Goal: Task Accomplishment & Management: Complete application form

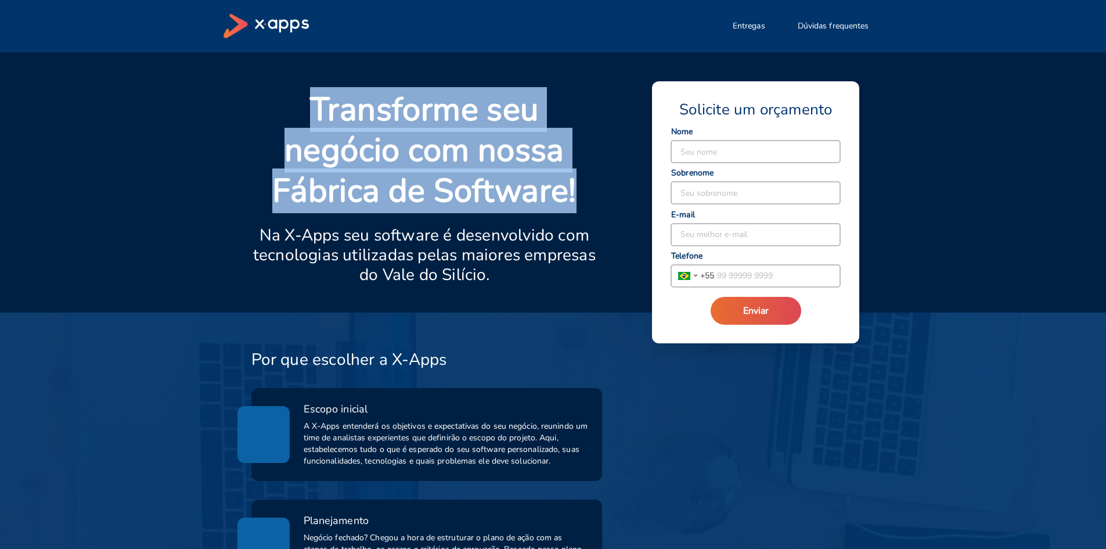
drag, startPoint x: 303, startPoint y: 109, endPoint x: 597, endPoint y: 200, distance: 308.2
click at [597, 200] on p "Transforme seu negócio com nossa Fábrica de Software!" at bounding box center [424, 150] width 347 height 122
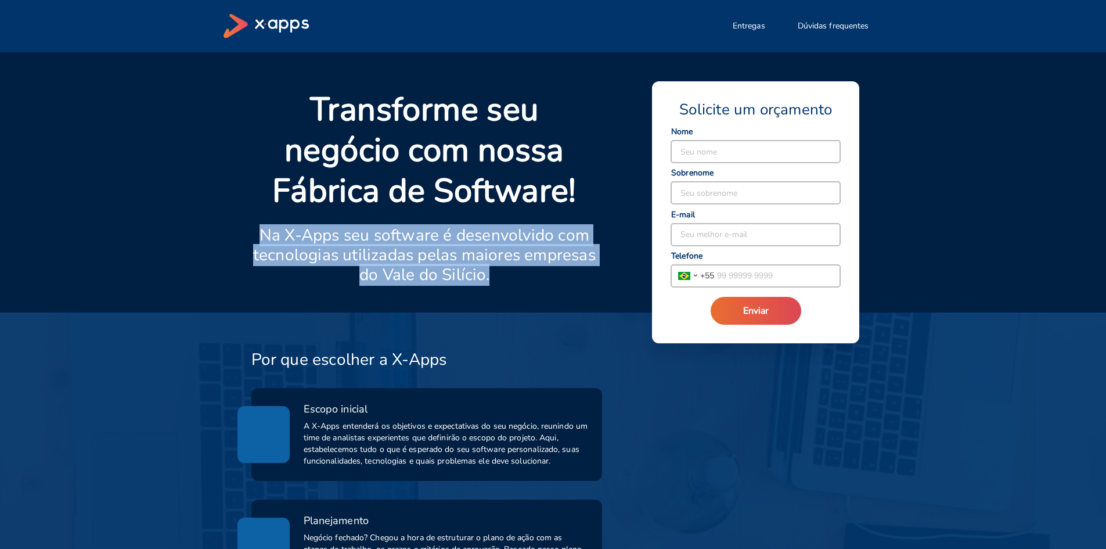
drag, startPoint x: 257, startPoint y: 235, endPoint x: 542, endPoint y: 285, distance: 290.2
click at [542, 285] on div "Transforme seu negócio com nossa Fábrica de Software! Na X-Apps seu software é …" at bounding box center [424, 200] width 347 height 223
click at [542, 285] on div at bounding box center [568, 292] width 60 height 14
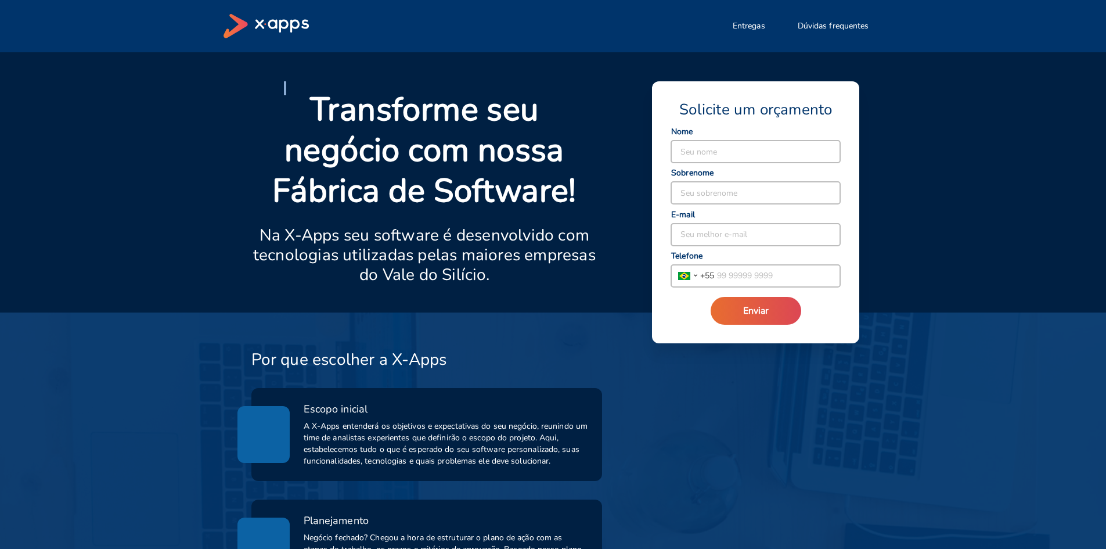
click at [542, 285] on div at bounding box center [568, 292] width 60 height 14
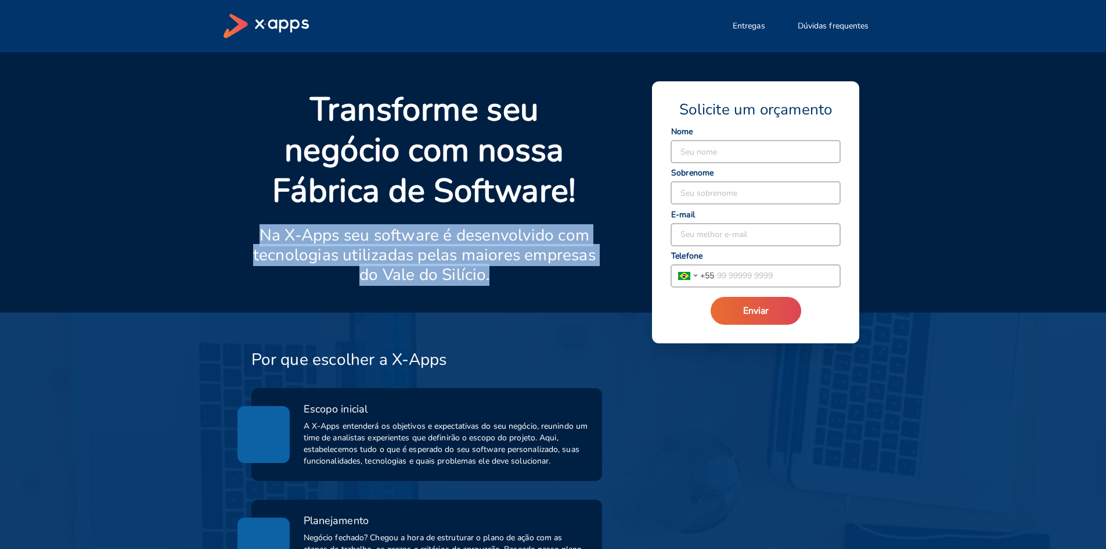
drag, startPoint x: 261, startPoint y: 241, endPoint x: 512, endPoint y: 279, distance: 253.8
click at [512, 279] on p "Na X-Apps seu software é desenvolvido com tecnologias utilizadas pelas maiores …" at bounding box center [424, 254] width 347 height 59
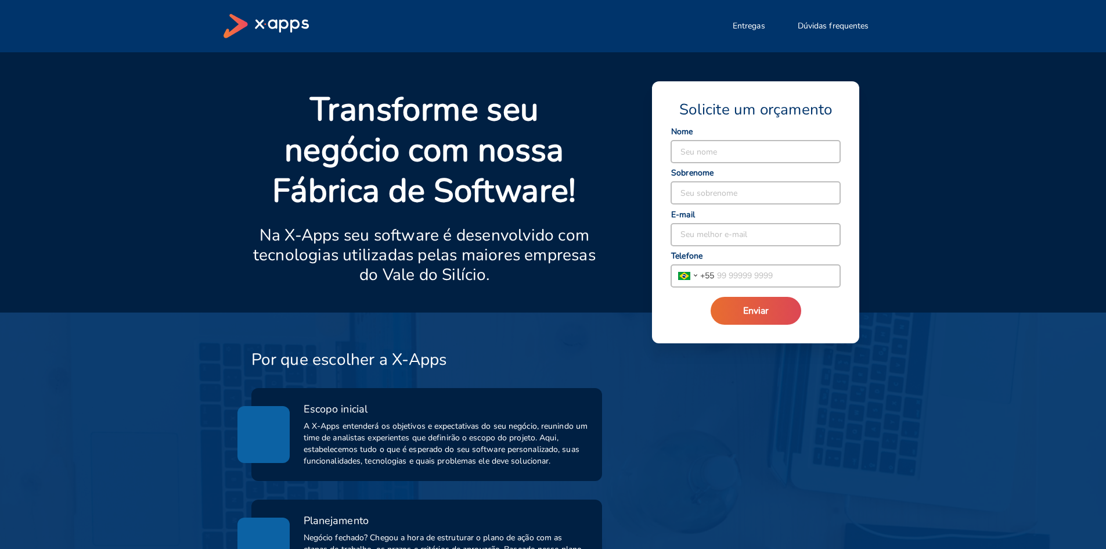
click at [512, 279] on p "Na X-Apps seu software é desenvolvido com tecnologias utilizadas pelas maiores …" at bounding box center [424, 254] width 347 height 59
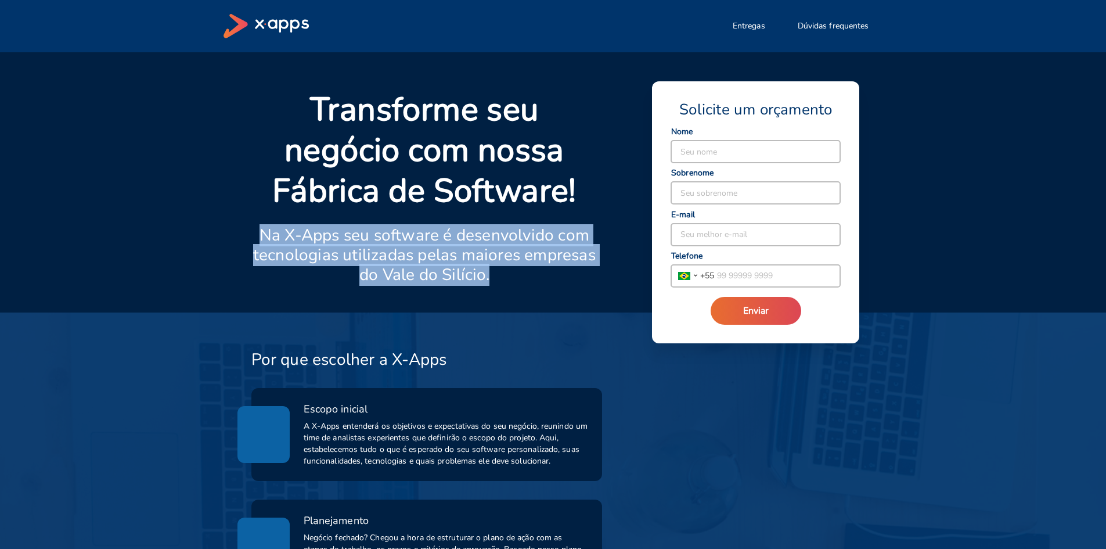
click at [512, 279] on p "Na X-Apps seu software é desenvolvido com tecnologias utilizadas pelas maiores …" at bounding box center [424, 254] width 347 height 59
click at [544, 271] on p "Na X-Apps seu software é desenvolvido com tecnologias utilizadas pelas maiores …" at bounding box center [424, 254] width 347 height 59
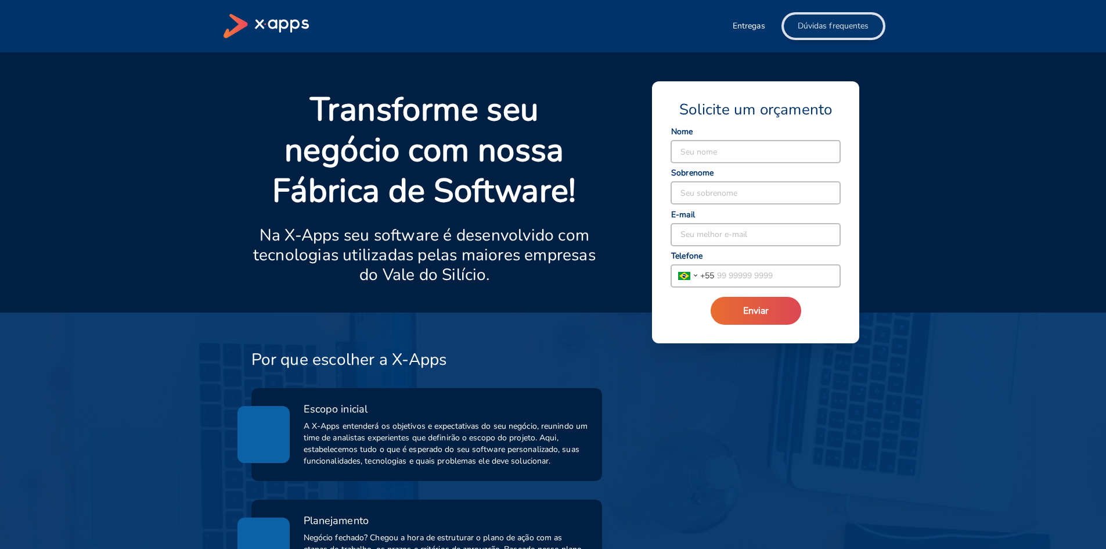
click at [825, 24] on span "Dúvidas frequentes" at bounding box center [833, 26] width 71 height 12
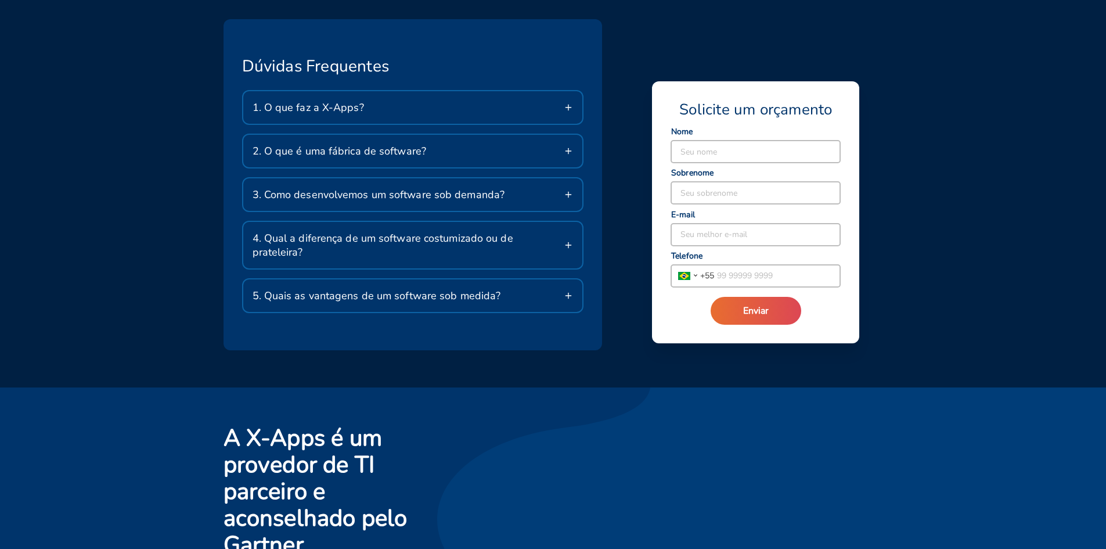
scroll to position [1919, 0]
click at [738, 241] on input at bounding box center [755, 235] width 169 height 22
click at [721, 279] on input "tel" at bounding box center [777, 276] width 126 height 22
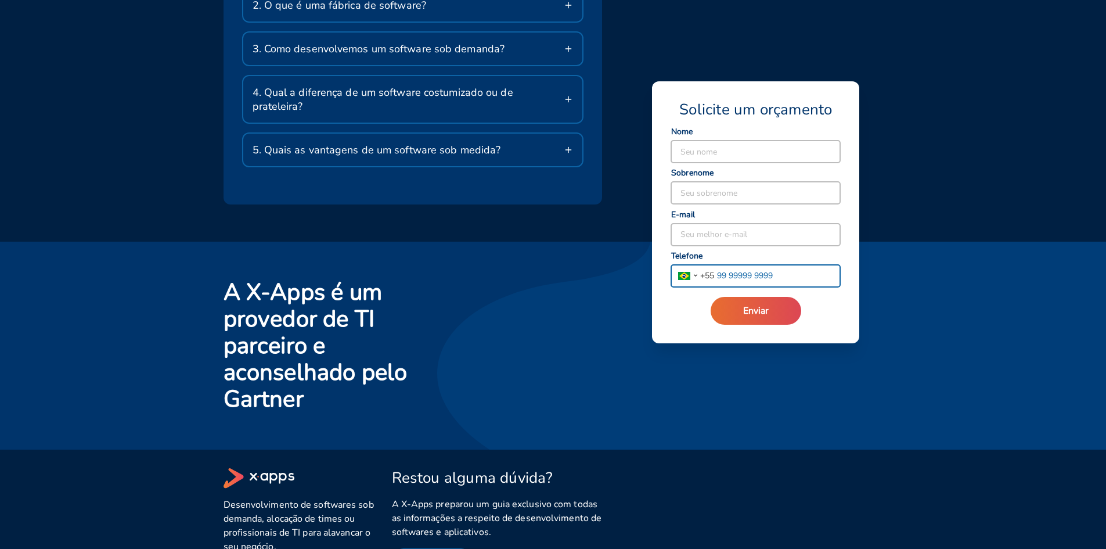
scroll to position [2091, 0]
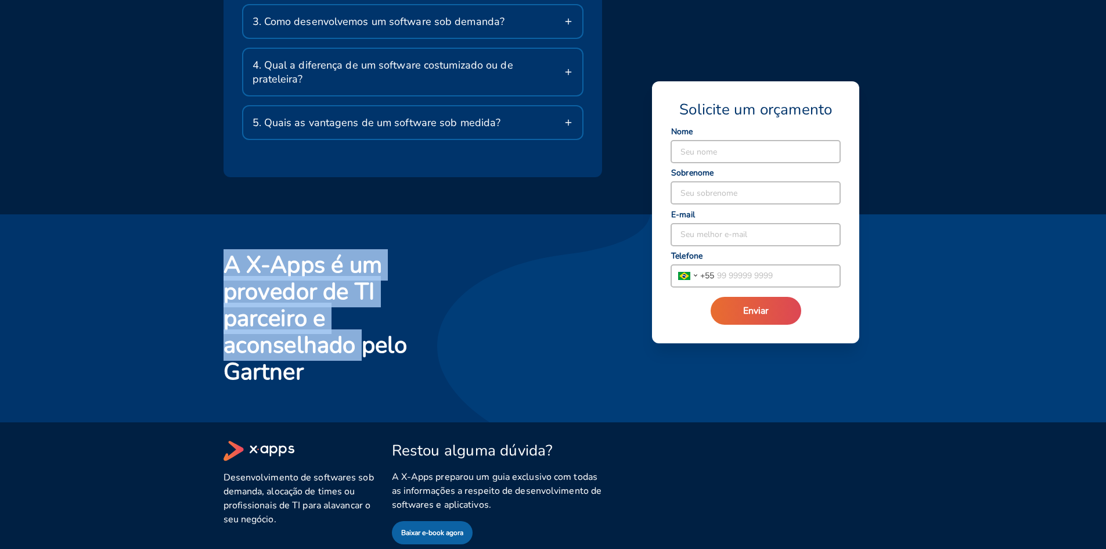
drag, startPoint x: 230, startPoint y: 258, endPoint x: 362, endPoint y: 346, distance: 159.1
click at [362, 346] on h2 "A X-Apps é um provedor de TI parceiro e aconselhado pelo Gartner" at bounding box center [329, 318] width 211 height 134
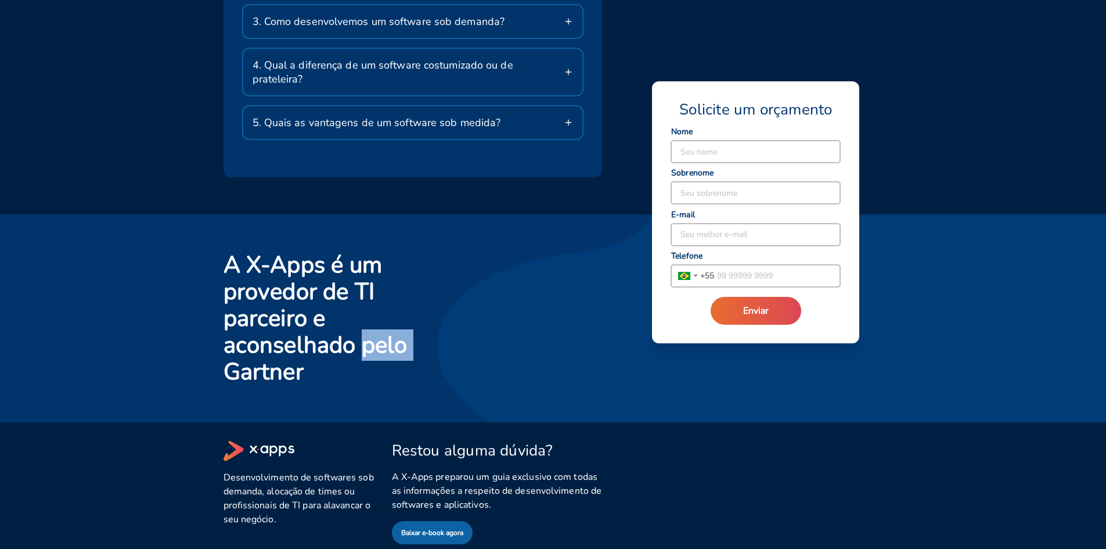
click at [362, 346] on h2 "A X-Apps é um provedor de TI parceiro e aconselhado pelo Gartner" at bounding box center [329, 318] width 211 height 134
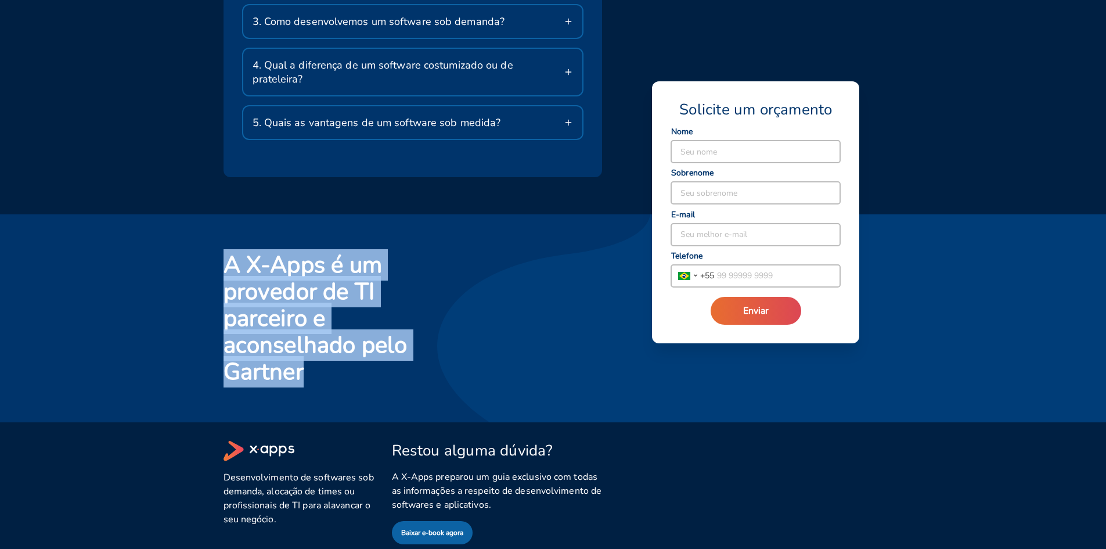
drag, startPoint x: 362, startPoint y: 346, endPoint x: 363, endPoint y: 289, distance: 56.9
click at [363, 290] on h2 "A X-Apps é um provedor de TI parceiro e aconselhado pelo Gartner" at bounding box center [329, 318] width 211 height 134
drag, startPoint x: 418, startPoint y: 282, endPoint x: 251, endPoint y: 455, distance: 240.7
click at [418, 283] on h2 "A X-Apps é um provedor de TI parceiro e aconselhado pelo Gartner" at bounding box center [329, 318] width 211 height 134
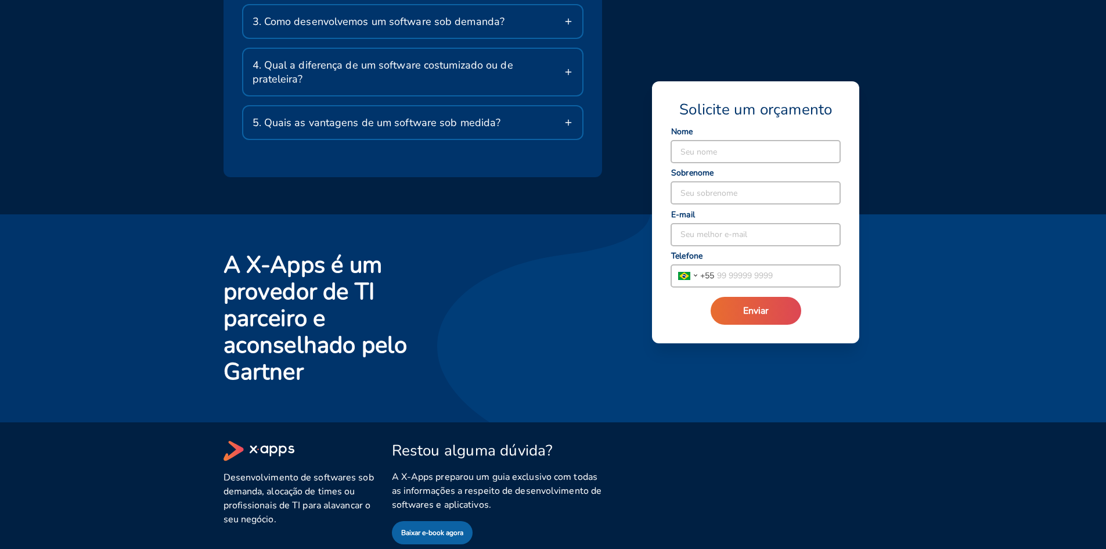
click at [222, 458] on div "Desenvolvimento de softwares sob demanda, alocação de times ou profissionais de…" at bounding box center [294, 480] width 168 height 128
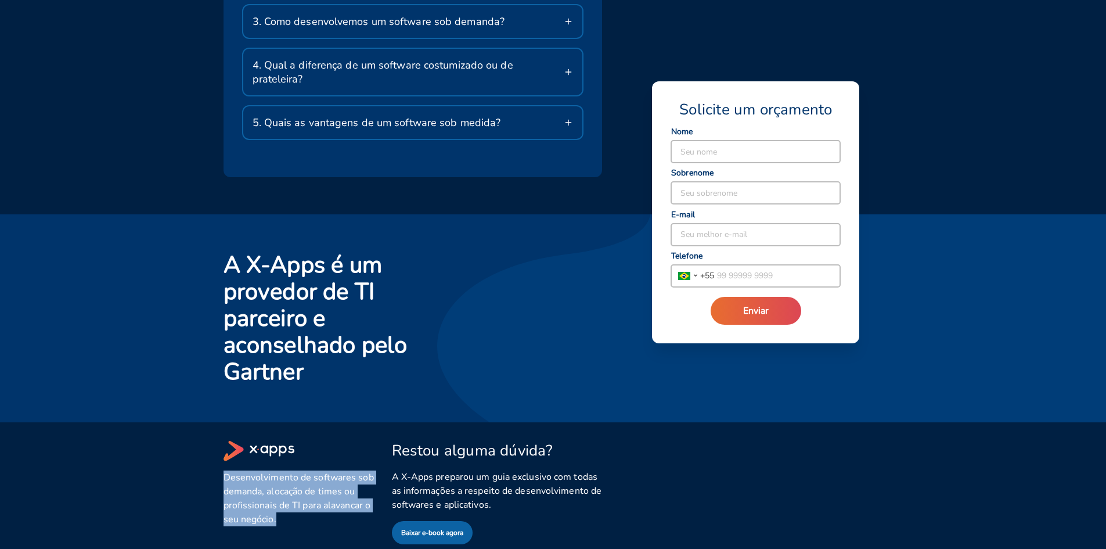
drag, startPoint x: 224, startPoint y: 463, endPoint x: 307, endPoint y: 507, distance: 94.3
click at [307, 507] on span "Desenvolvimento de softwares sob demanda, alocação de times ou profissionais de…" at bounding box center [301, 498] width 154 height 56
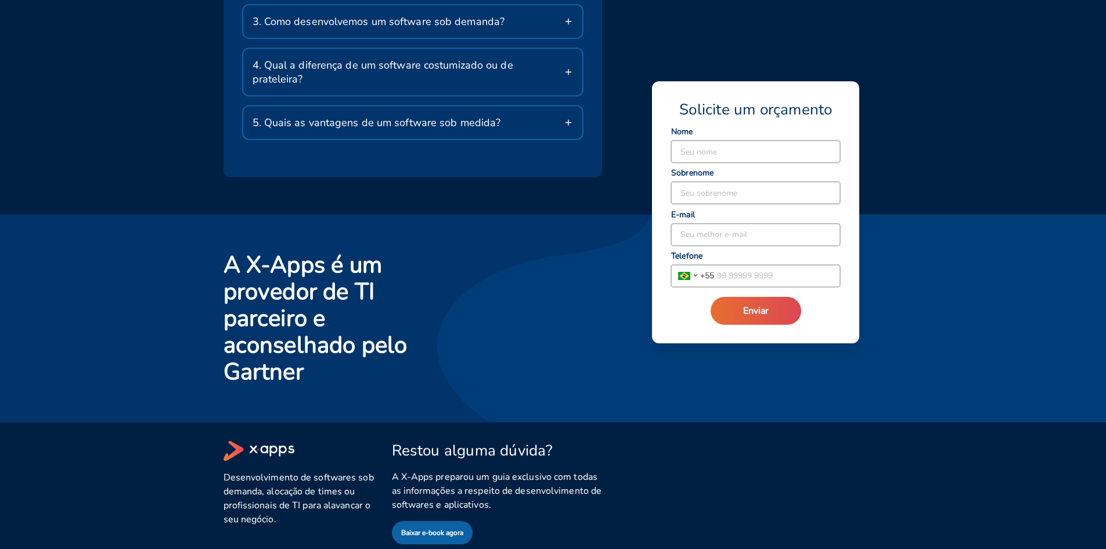
click at [307, 507] on span "Desenvolvimento de softwares sob demanda, alocação de times ou profissionais de…" at bounding box center [301, 498] width 154 height 56
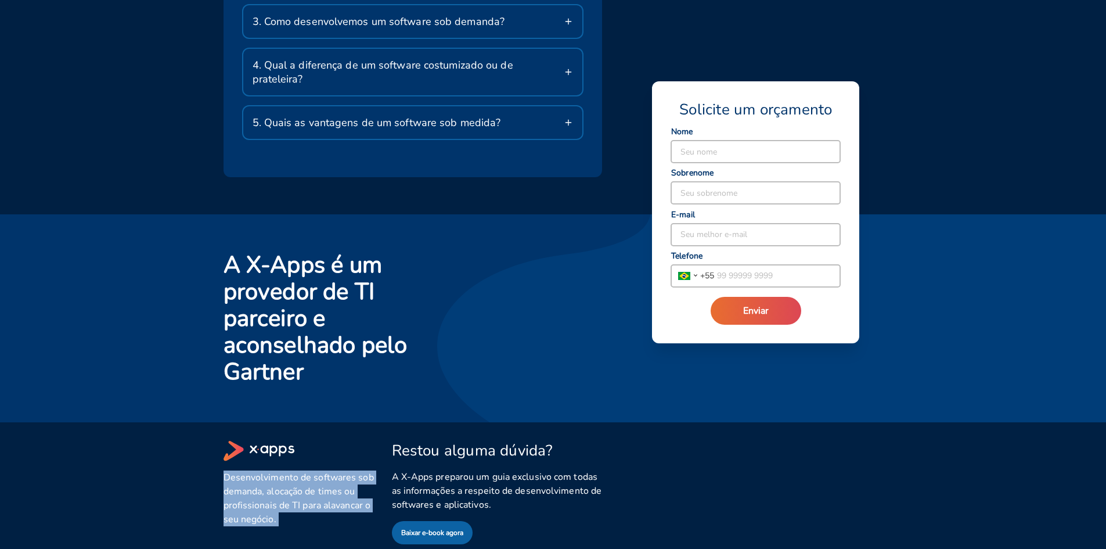
click at [307, 507] on span "Desenvolvimento de softwares sob demanda, alocação de times ou profissionais de…" at bounding box center [301, 498] width 154 height 56
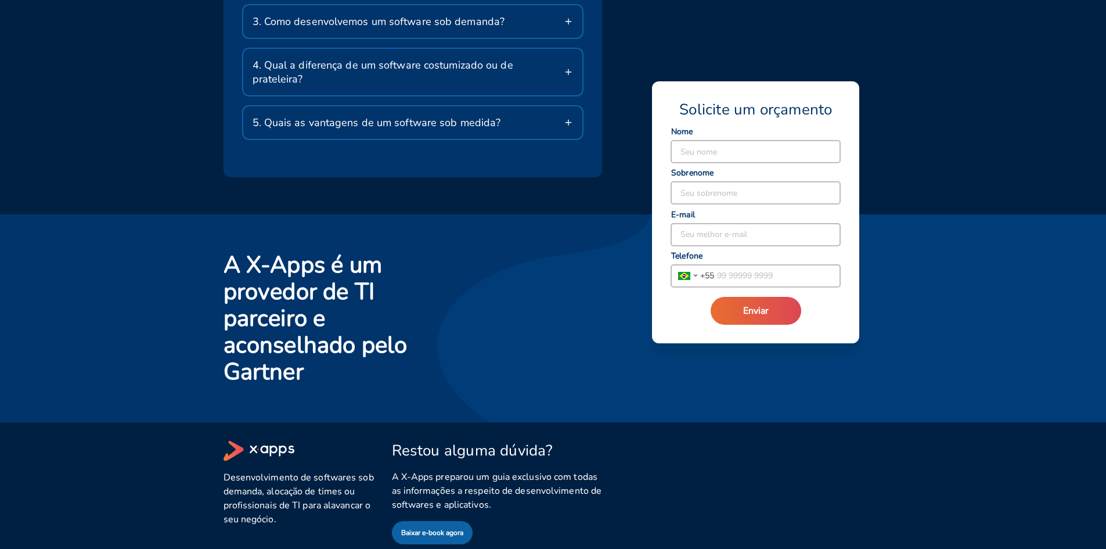
click at [405, 479] on span "A X-Apps preparou um guia exclusivo com todas as informações a respeito de dese…" at bounding box center [497, 491] width 211 height 42
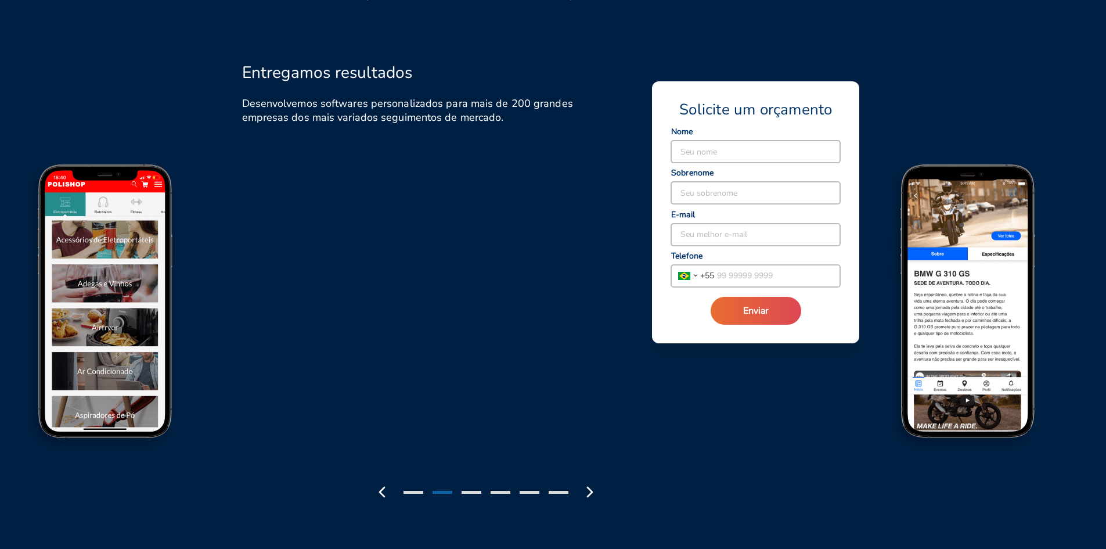
scroll to position [1394, 0]
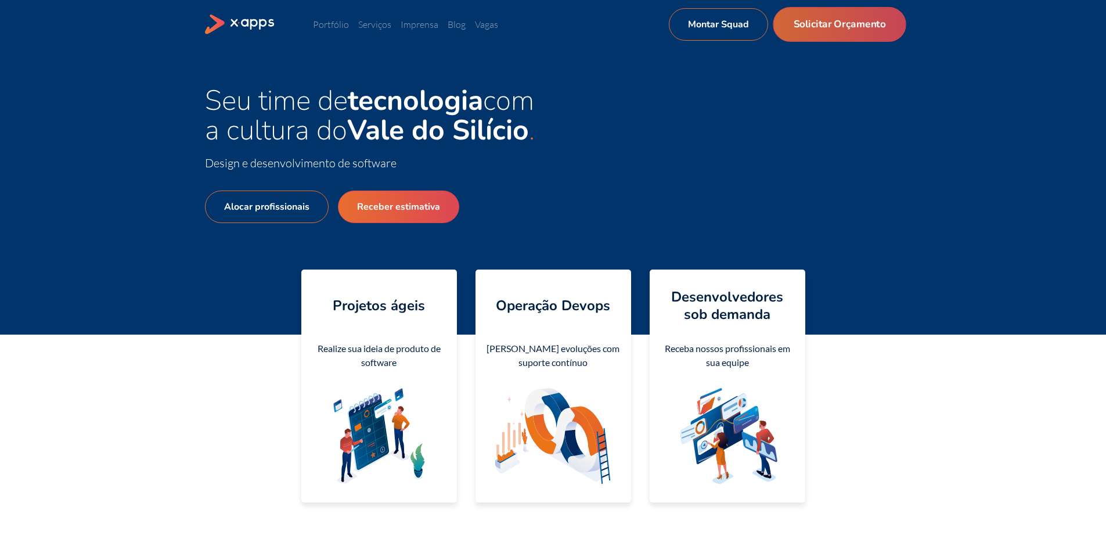
click at [840, 31] on link "Solicitar Orçamento" at bounding box center [839, 24] width 133 height 35
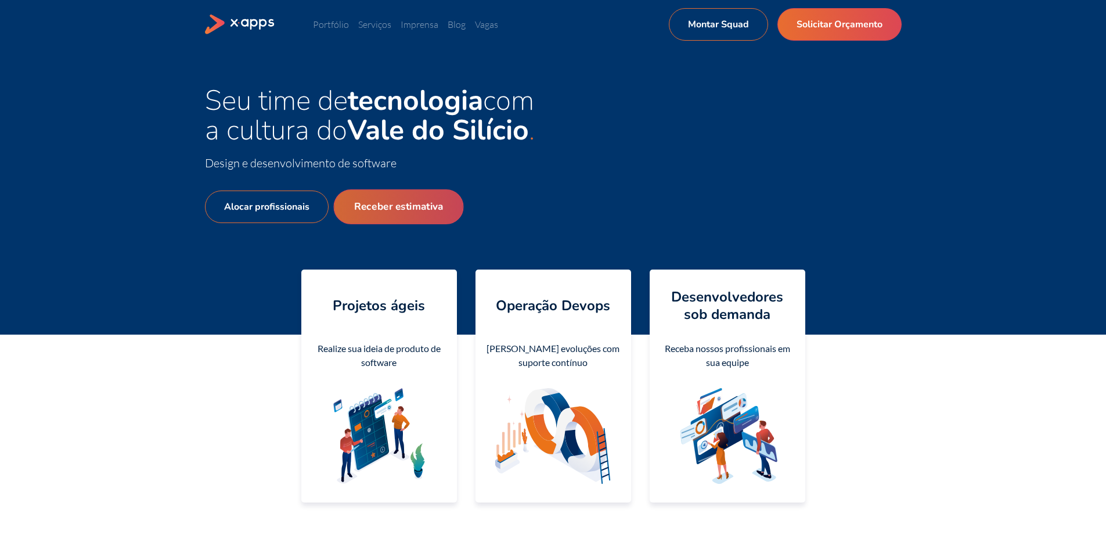
click at [424, 213] on link "Receber estimativa" at bounding box center [398, 206] width 130 height 35
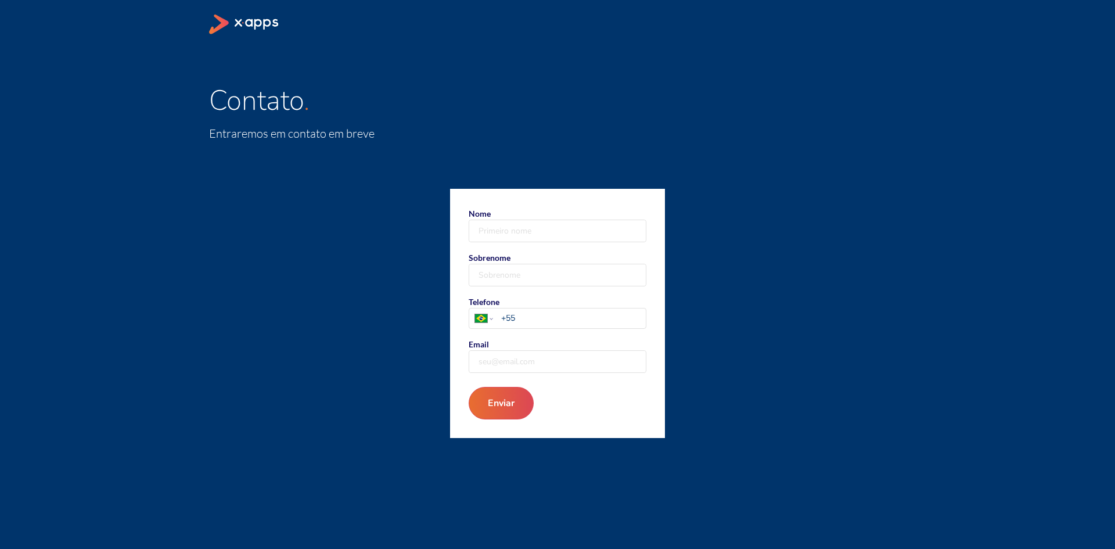
click at [229, 18] on icon at bounding box center [244, 25] width 71 height 20
